Goal: Task Accomplishment & Management: Manage account settings

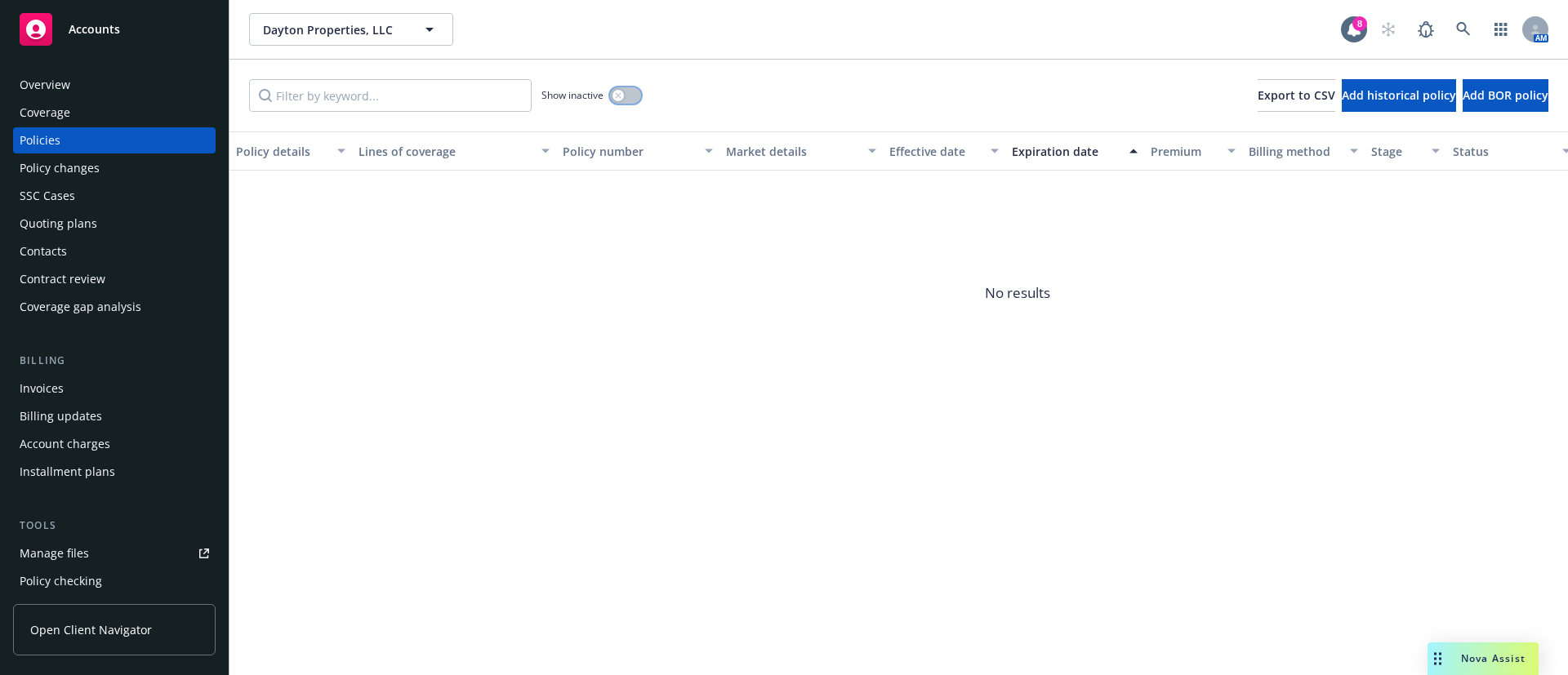
click at [634, 101] on button "button" at bounding box center [625, 95] width 31 height 16
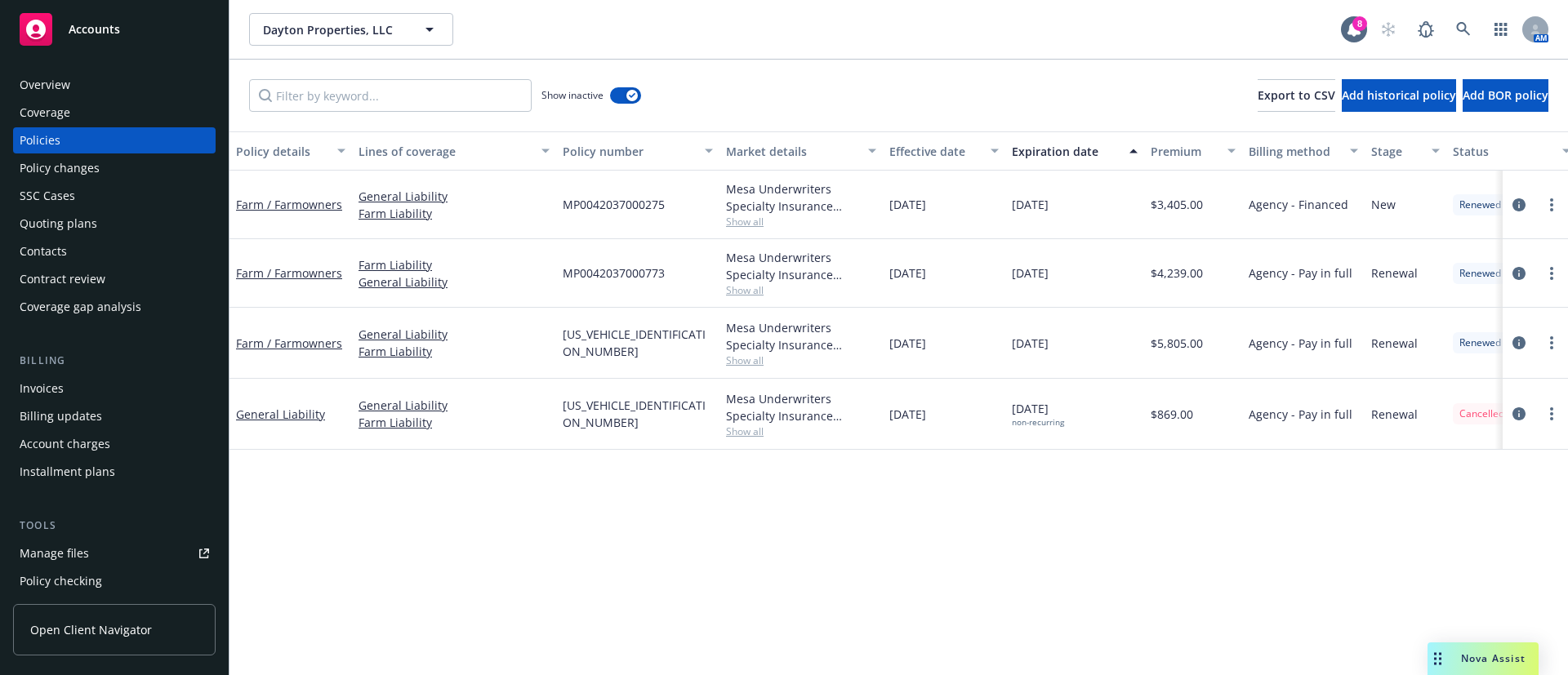
click at [1052, 149] on div "Expiration date" at bounding box center [1065, 152] width 107 height 17
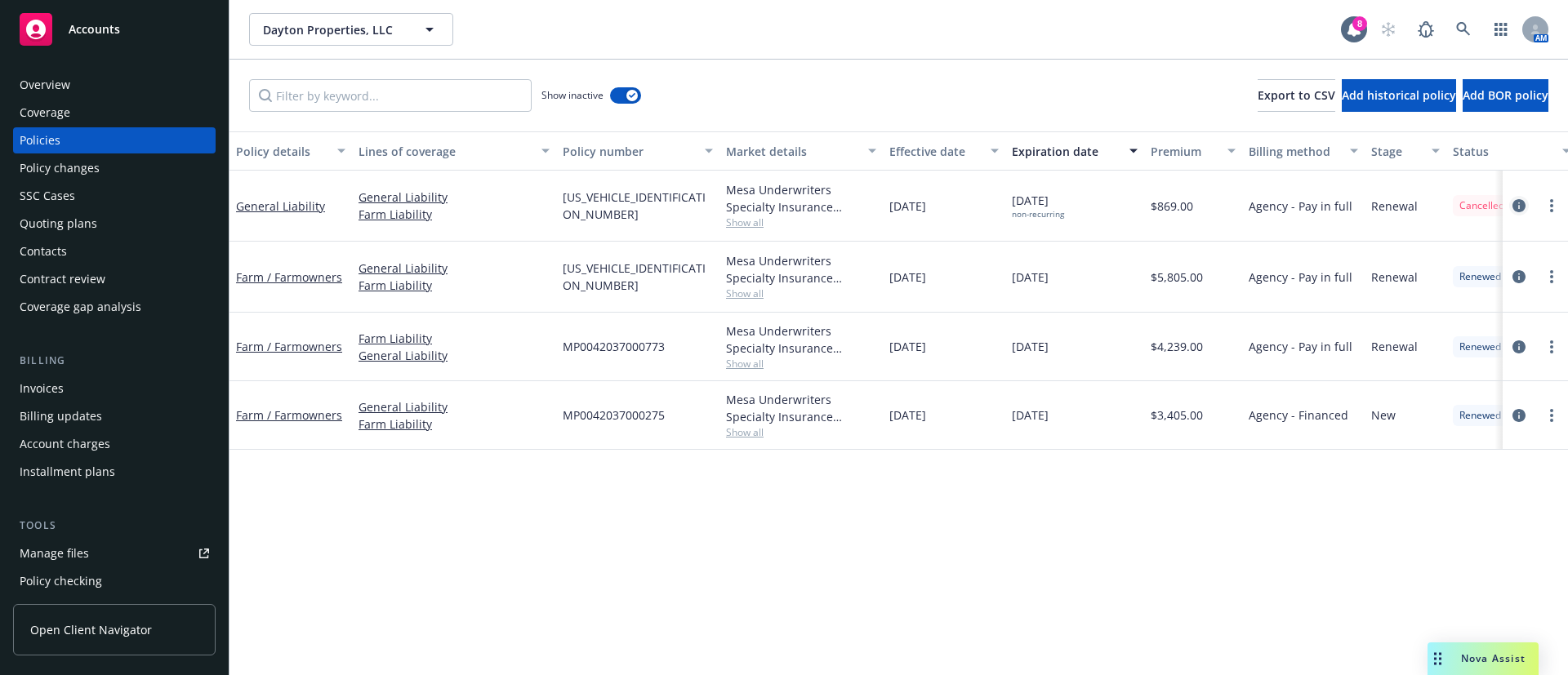
click at [1524, 204] on icon "circleInformation" at bounding box center [1518, 205] width 13 height 13
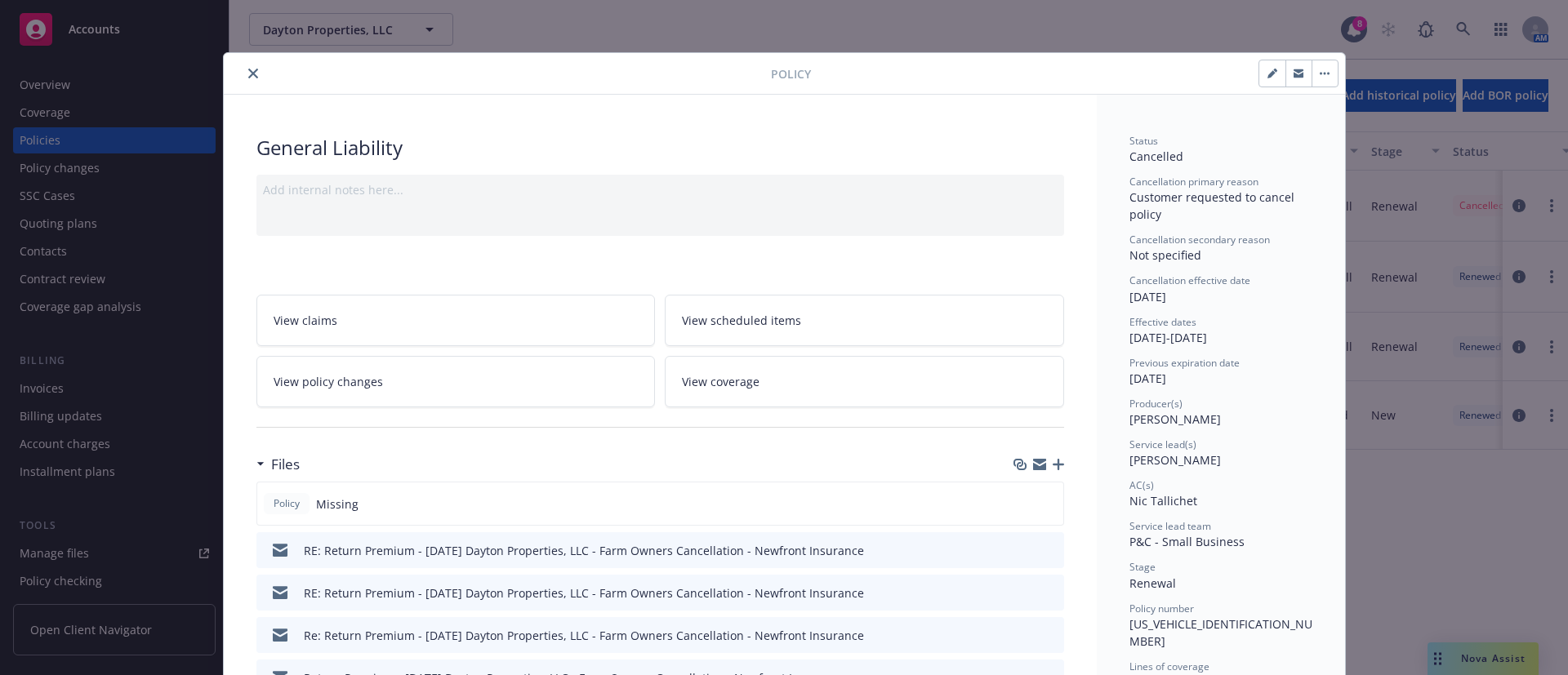
scroll to position [245, 0]
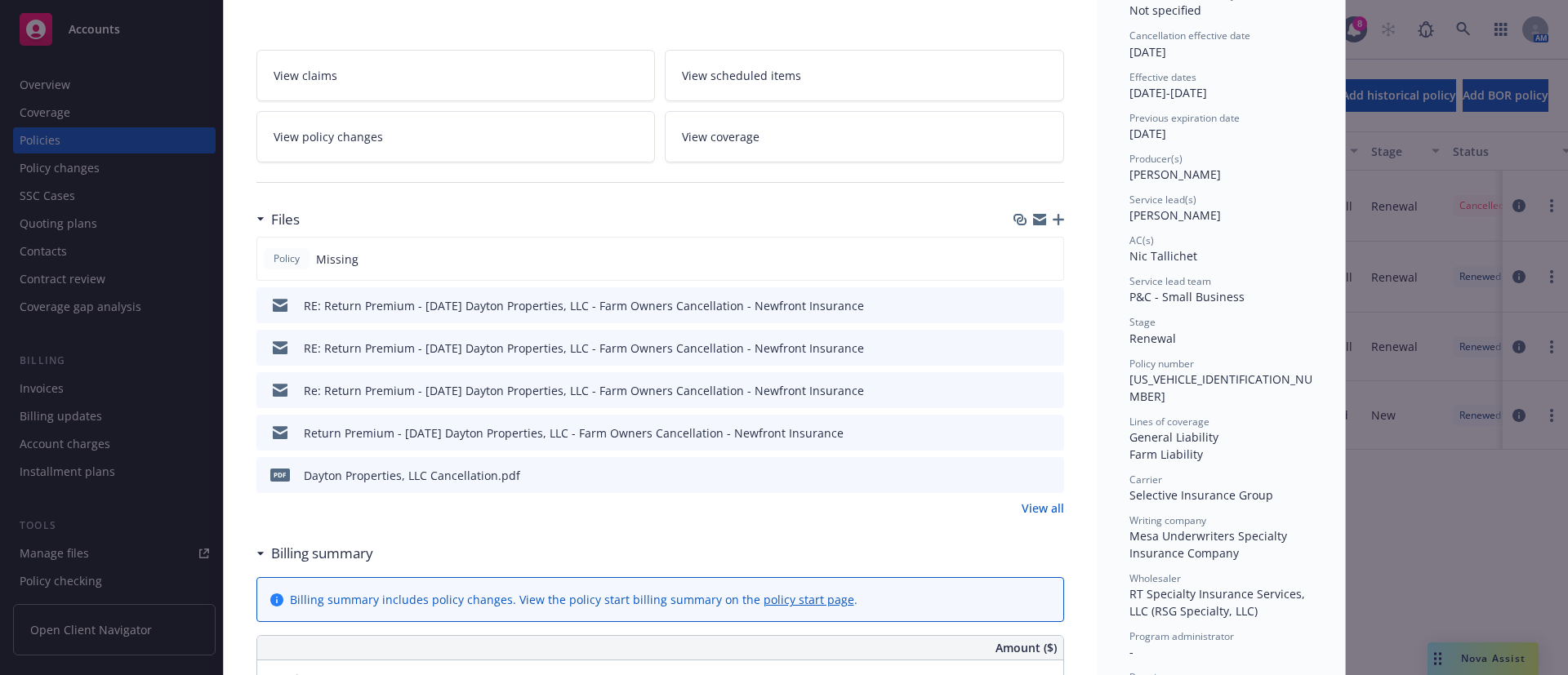
click at [1041, 299] on icon "preview file" at bounding box center [1048, 303] width 14 height 11
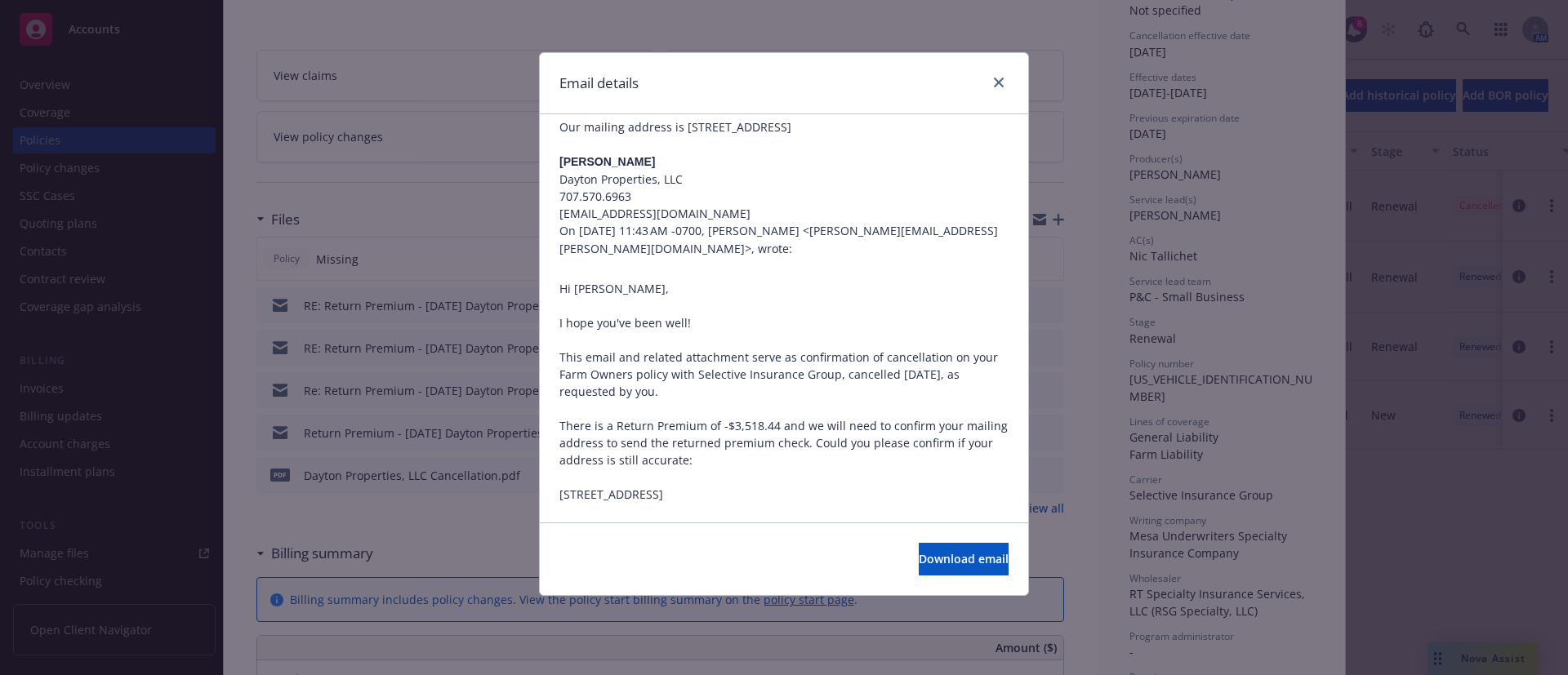
scroll to position [857, 0]
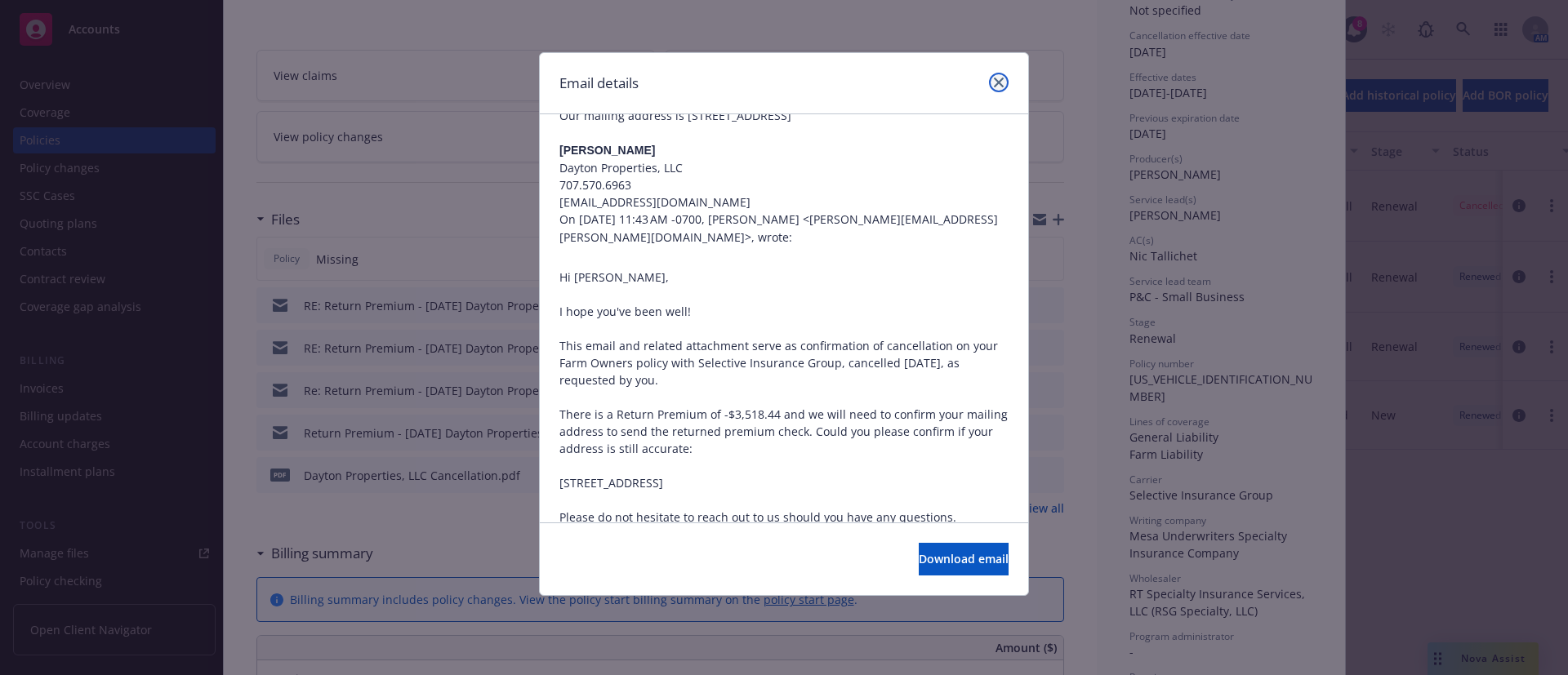
click at [1004, 80] on link "close" at bounding box center [998, 82] width 20 height 20
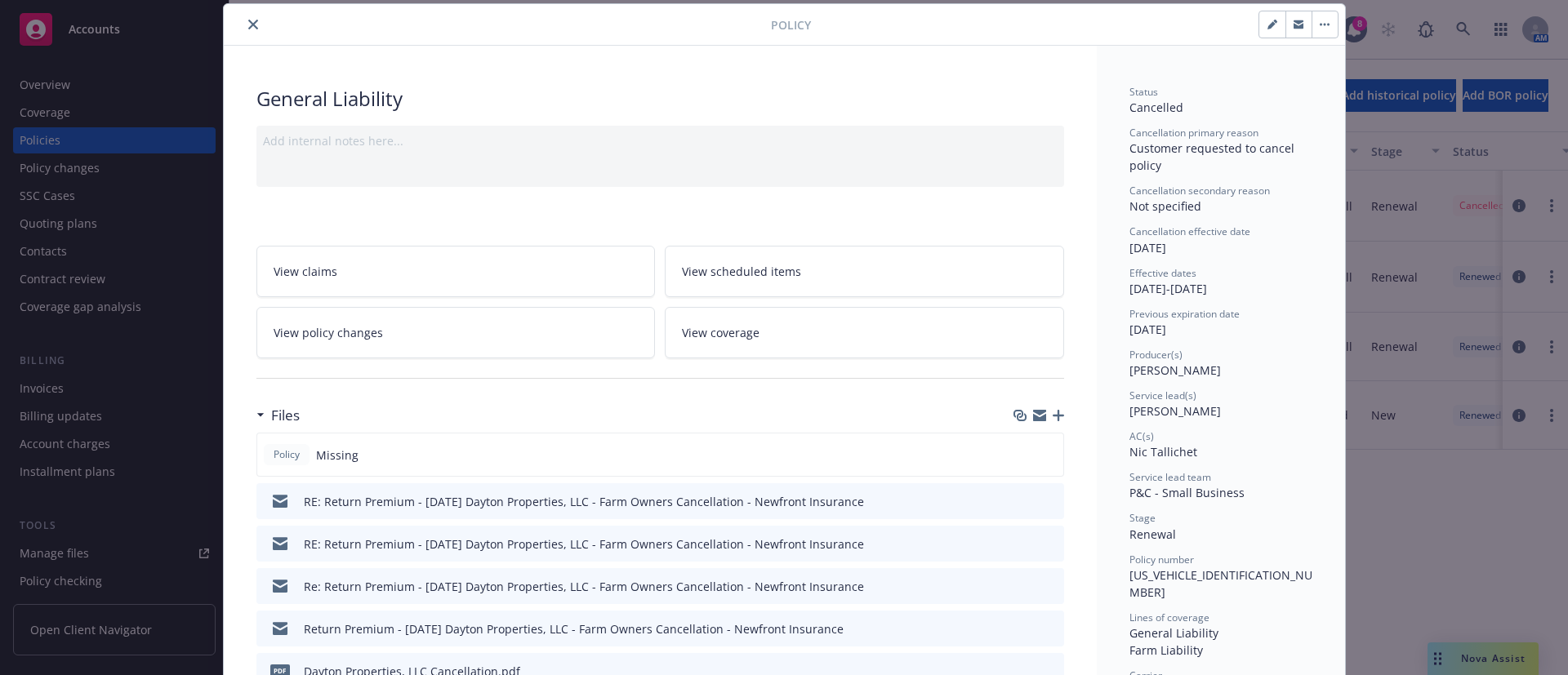
scroll to position [0, 0]
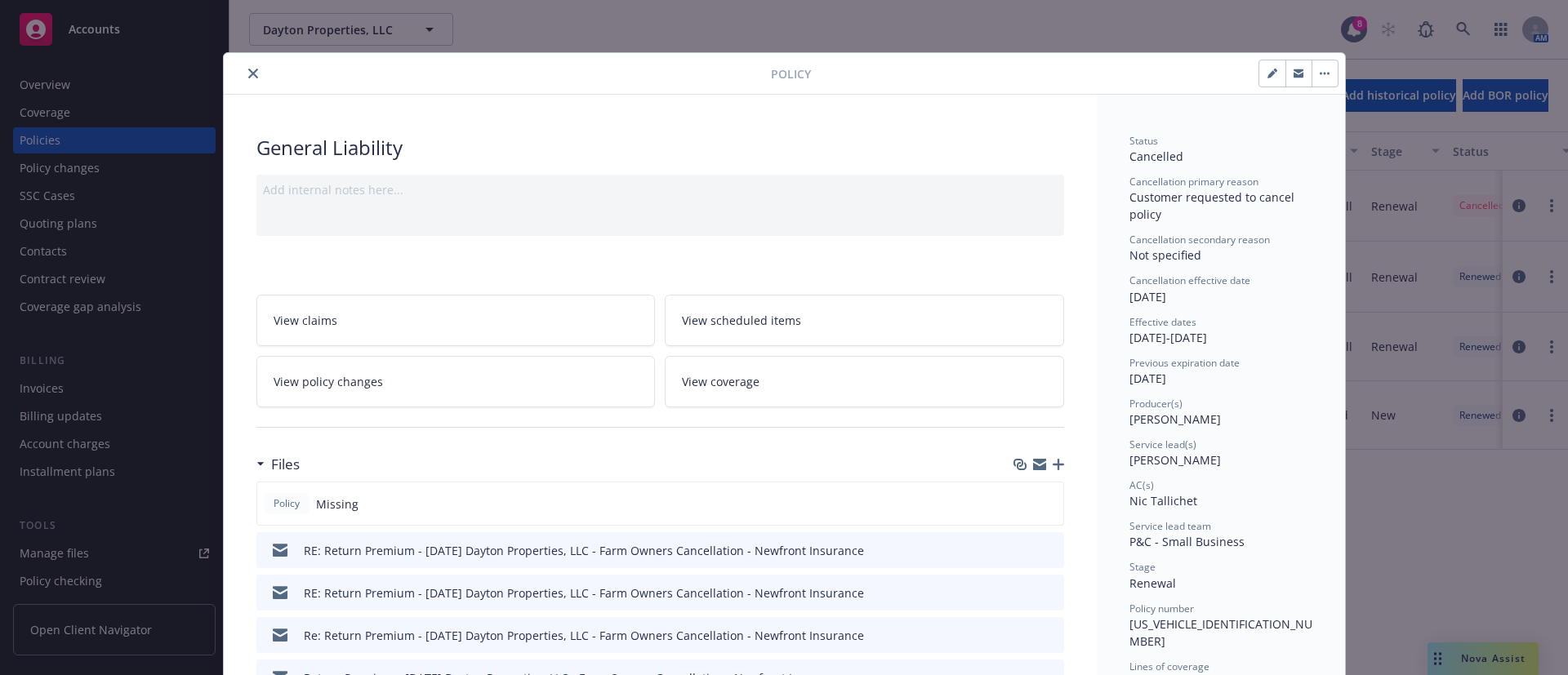
click at [248, 72] on icon "close" at bounding box center [252, 72] width 9 height 9
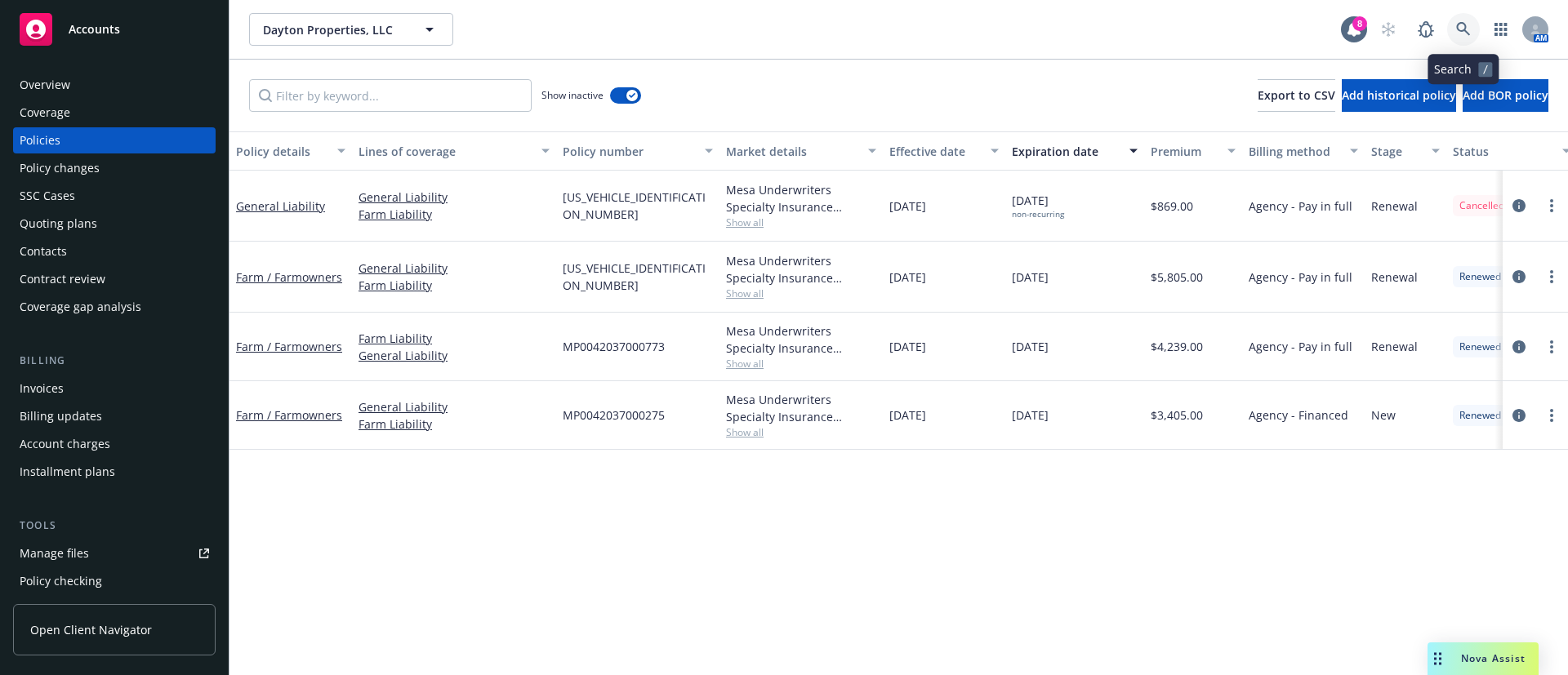
click at [1465, 31] on icon at bounding box center [1462, 29] width 14 height 14
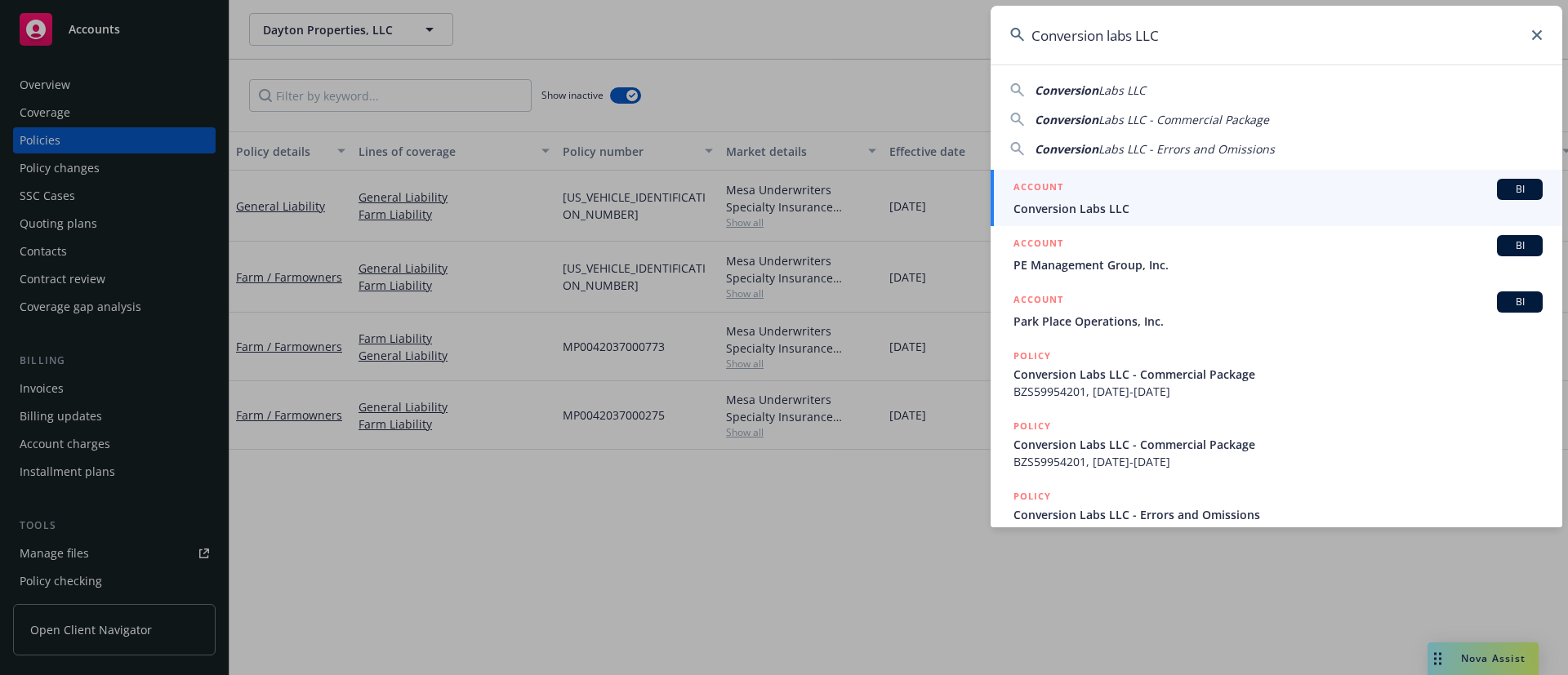
type input "Conversion labs LLC"
click at [1184, 208] on span "Conversion Labs LLC" at bounding box center [1277, 209] width 529 height 17
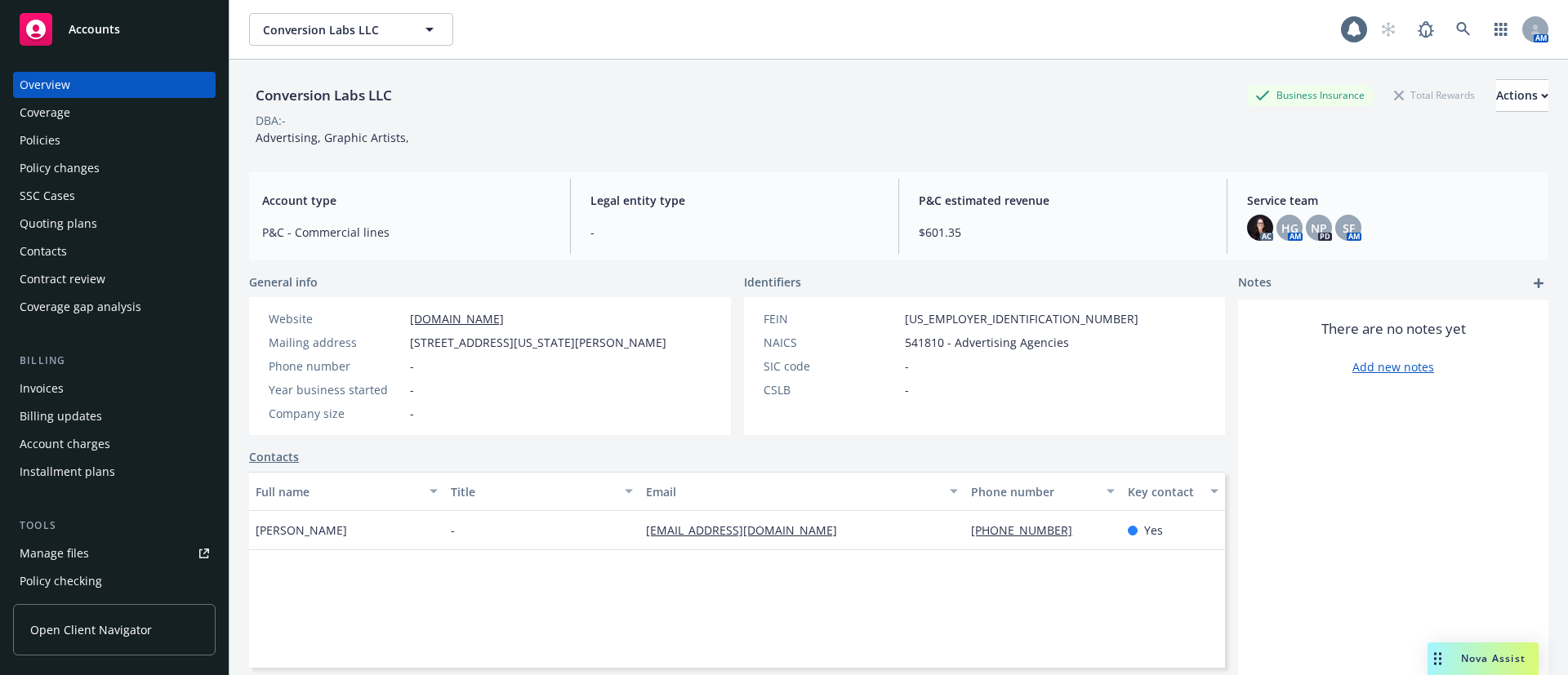
click at [90, 141] on div "Policies" at bounding box center [114, 140] width 189 height 26
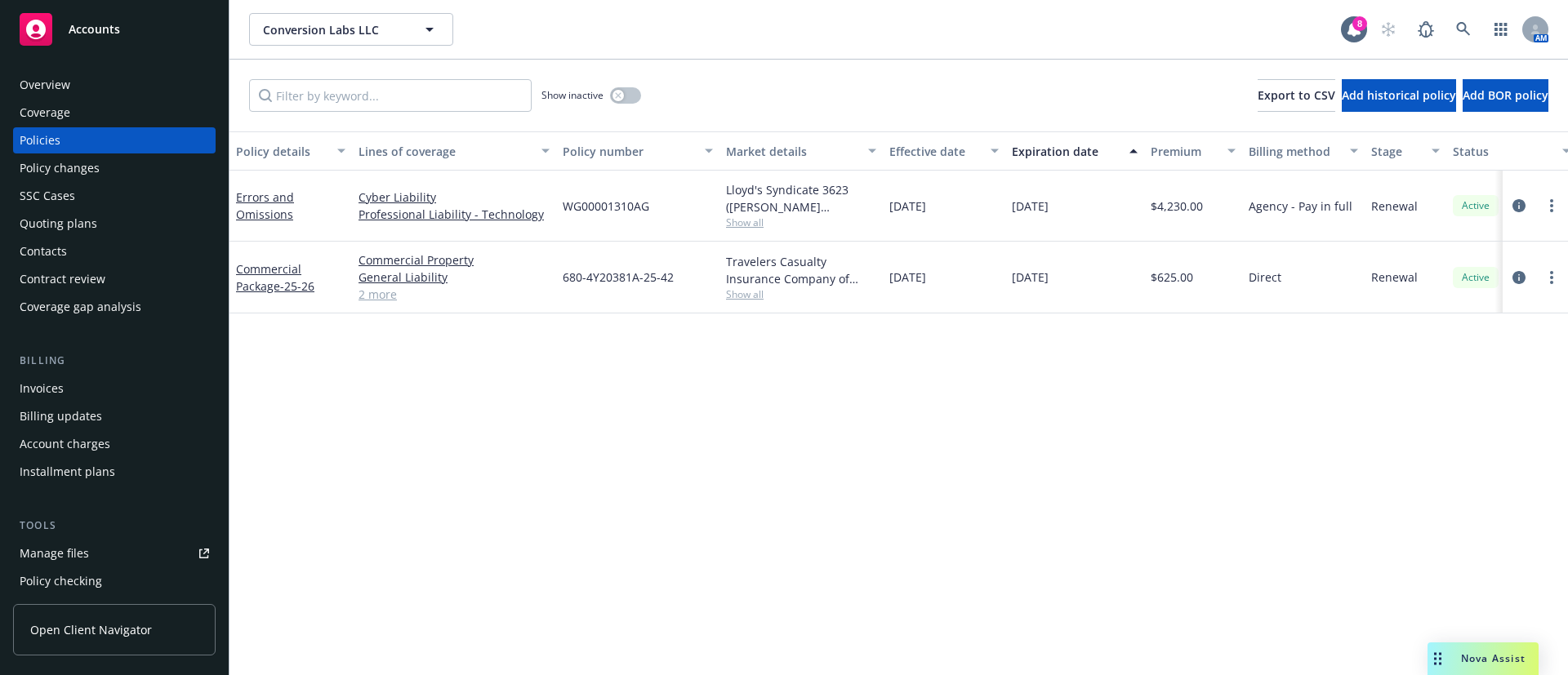
click at [695, 471] on div "Policy details Lines of coverage Policy number Market details Effective date Ex…" at bounding box center [898, 403] width 1338 height 544
click at [1461, 22] on icon at bounding box center [1462, 29] width 14 height 14
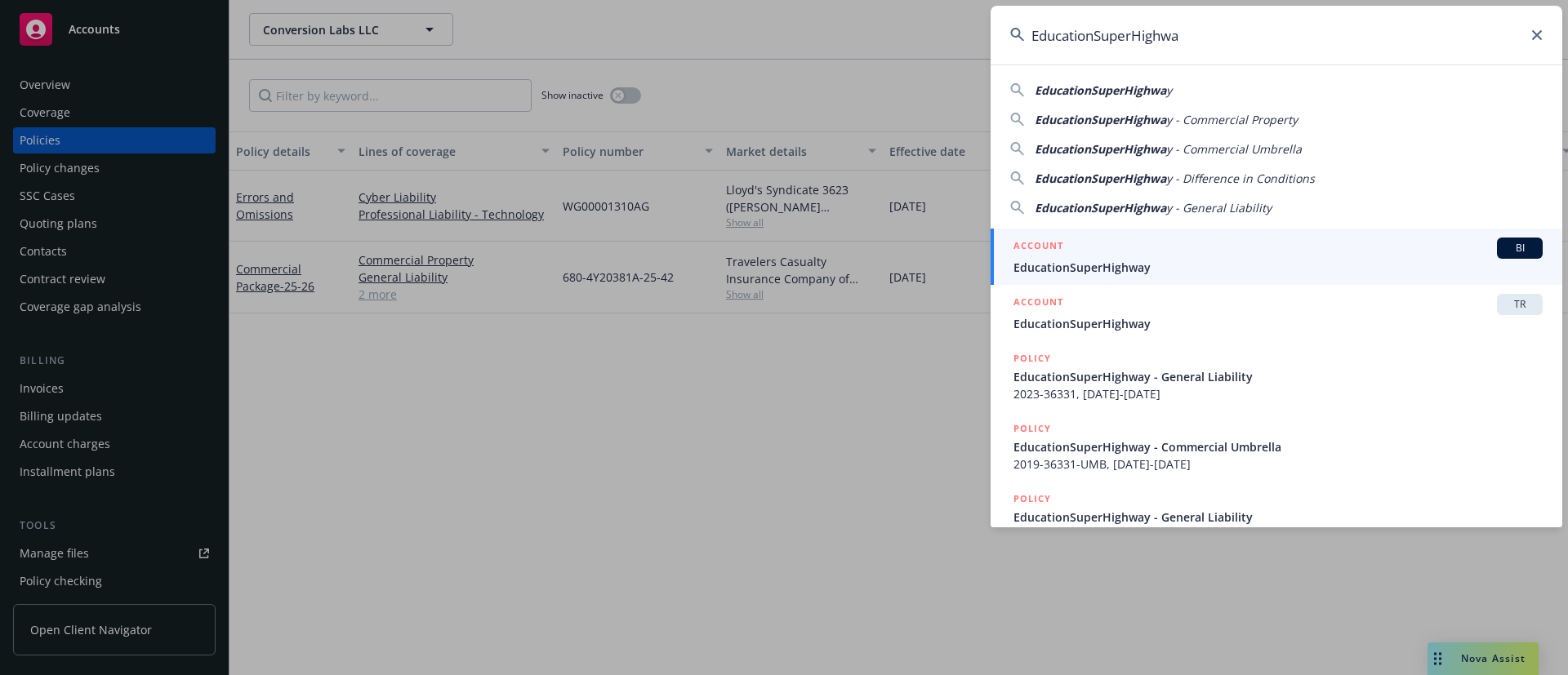
type input "EducationSuperHighwa"
click at [1250, 242] on div "ACCOUNT BI" at bounding box center [1277, 248] width 529 height 21
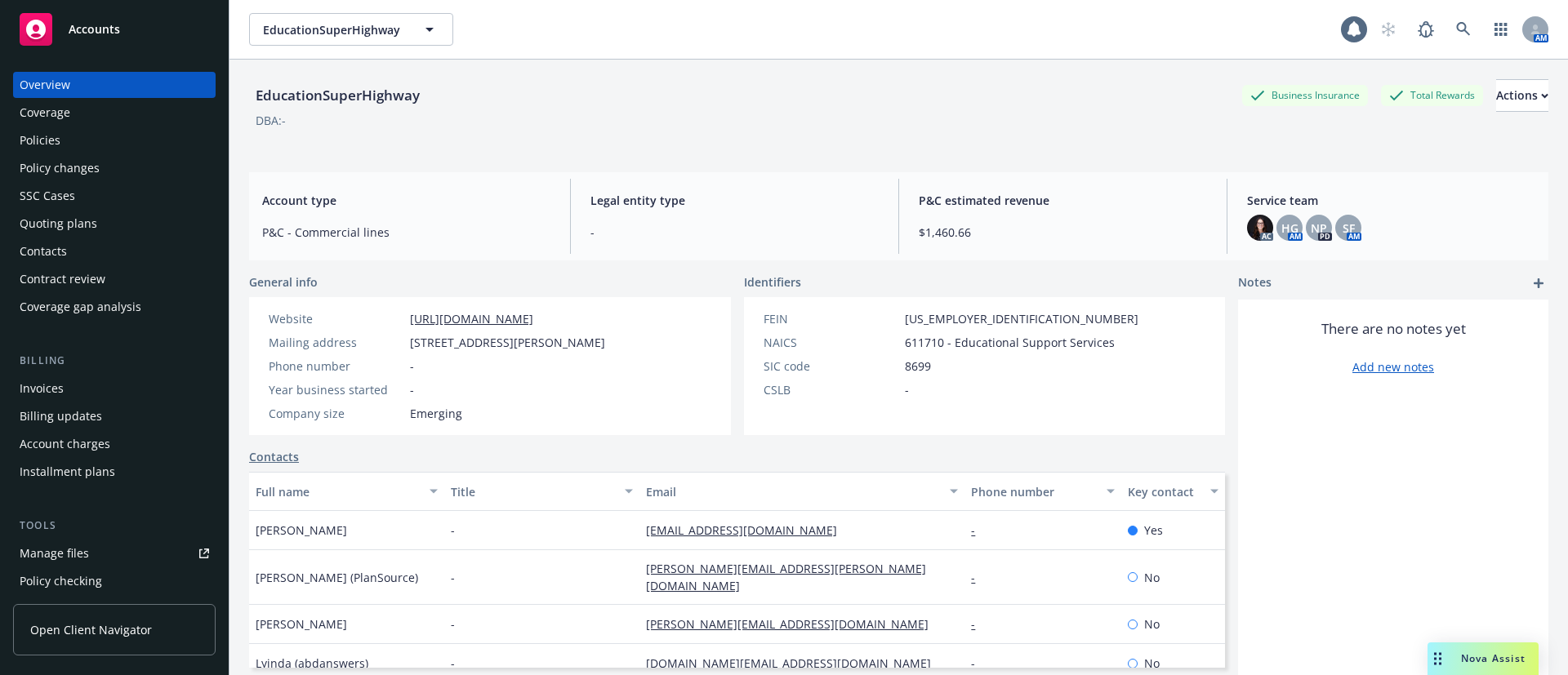
click at [61, 140] on div "Policies" at bounding box center [114, 140] width 189 height 26
